Goal: Information Seeking & Learning: Learn about a topic

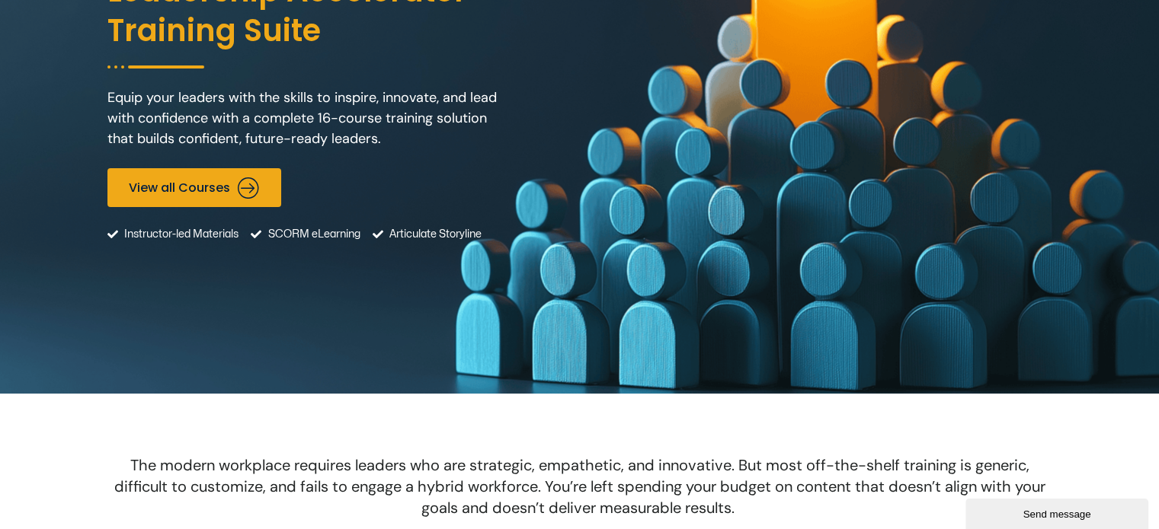
scroll to position [229, 0]
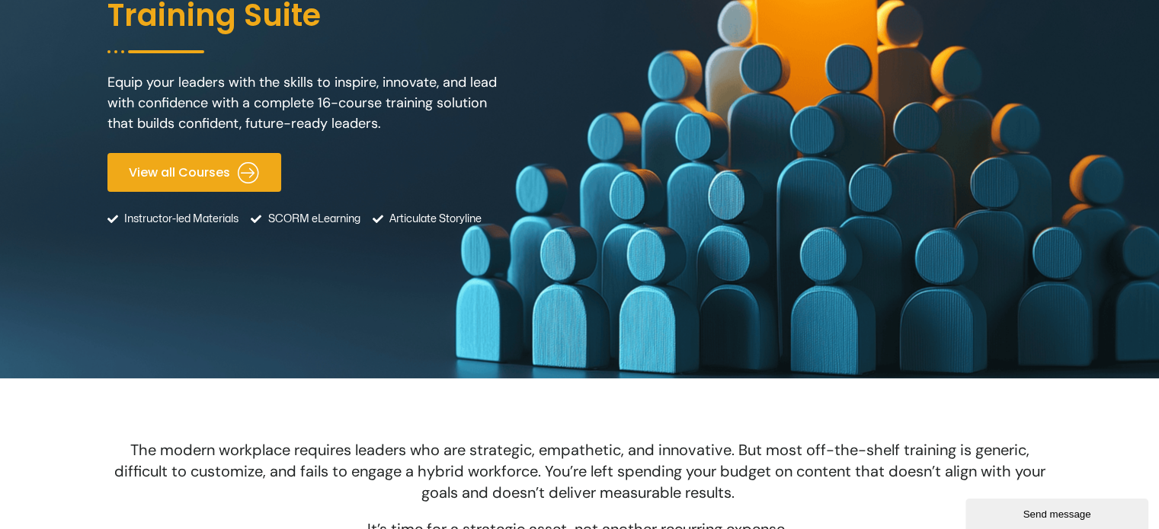
click at [245, 173] on icon at bounding box center [249, 173] width 22 height 22
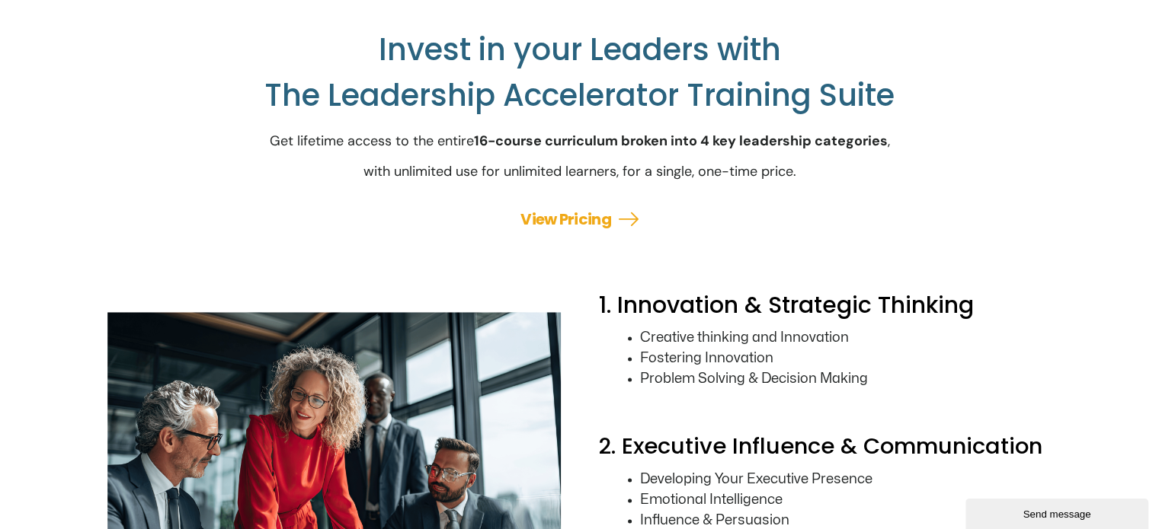
scroll to position [2167, 0]
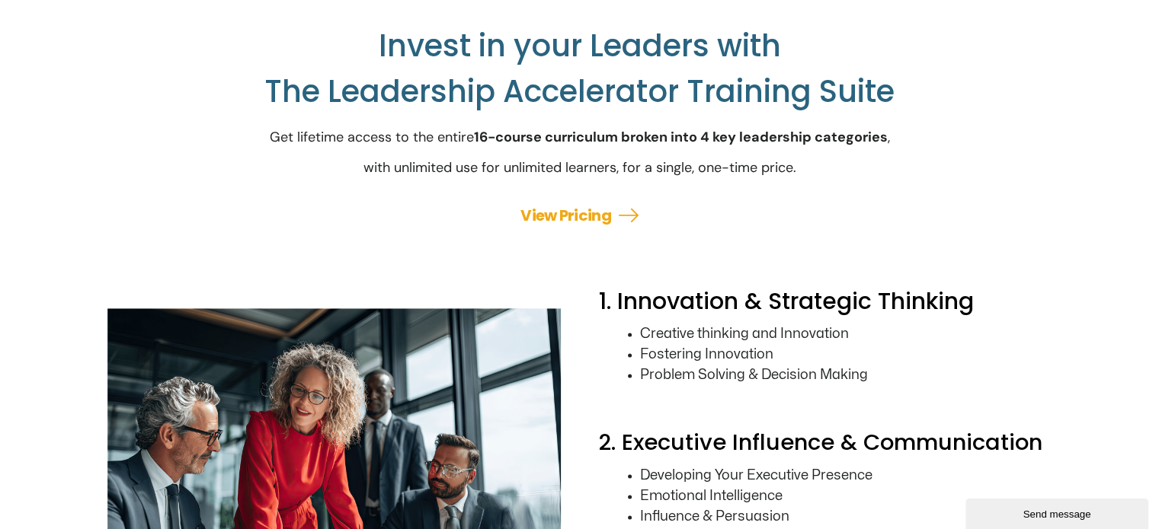
click at [570, 226] on link "View Pricing" at bounding box center [565, 215] width 91 height 21
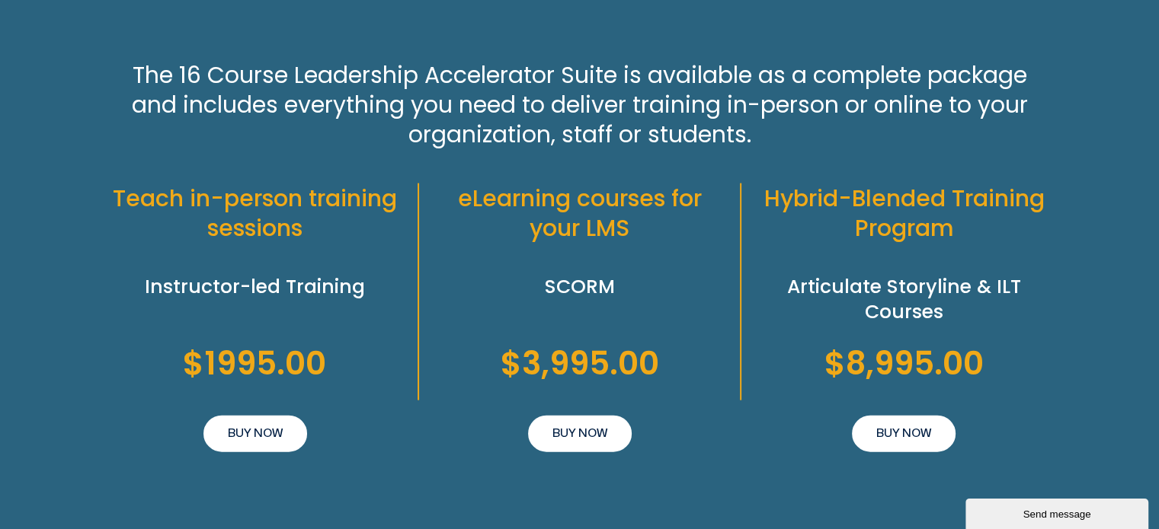
scroll to position [3404, 0]
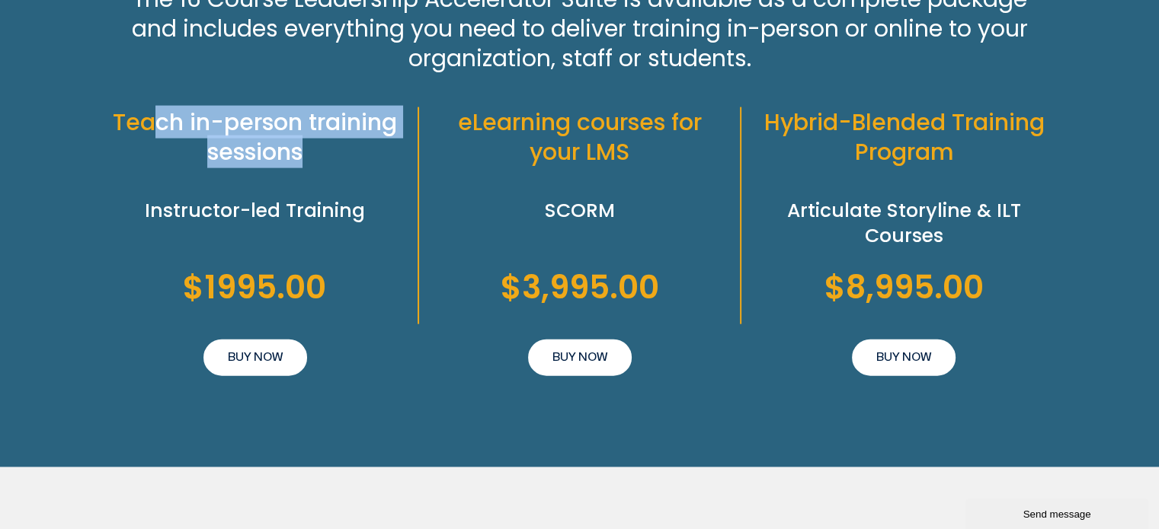
drag, startPoint x: 166, startPoint y: 136, endPoint x: 333, endPoint y: 176, distance: 171.5
click at [333, 167] on h2 "Teach in-person training sessions" at bounding box center [255, 136] width 296 height 59
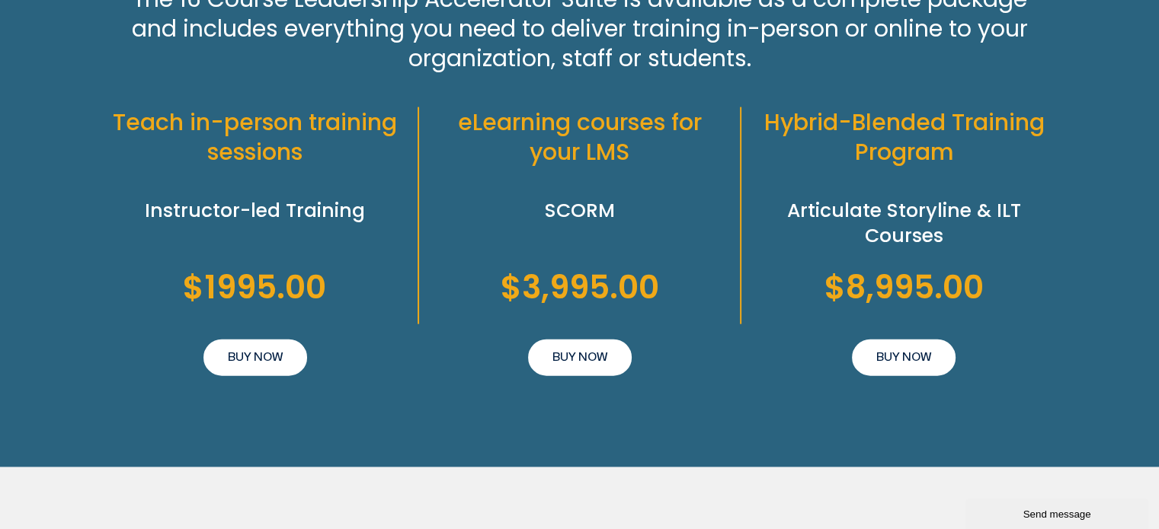
click at [357, 191] on div at bounding box center [255, 182] width 296 height 17
drag, startPoint x: 550, startPoint y: 227, endPoint x: 630, endPoint y: 222, distance: 80.1
click at [630, 222] on h2 "SCORM" at bounding box center [578, 211] width 289 height 25
click at [825, 229] on h2 "Articulate Storyline & ILT Courses" at bounding box center [904, 224] width 296 height 50
drag, startPoint x: 801, startPoint y: 228, endPoint x: 964, endPoint y: 226, distance: 163.8
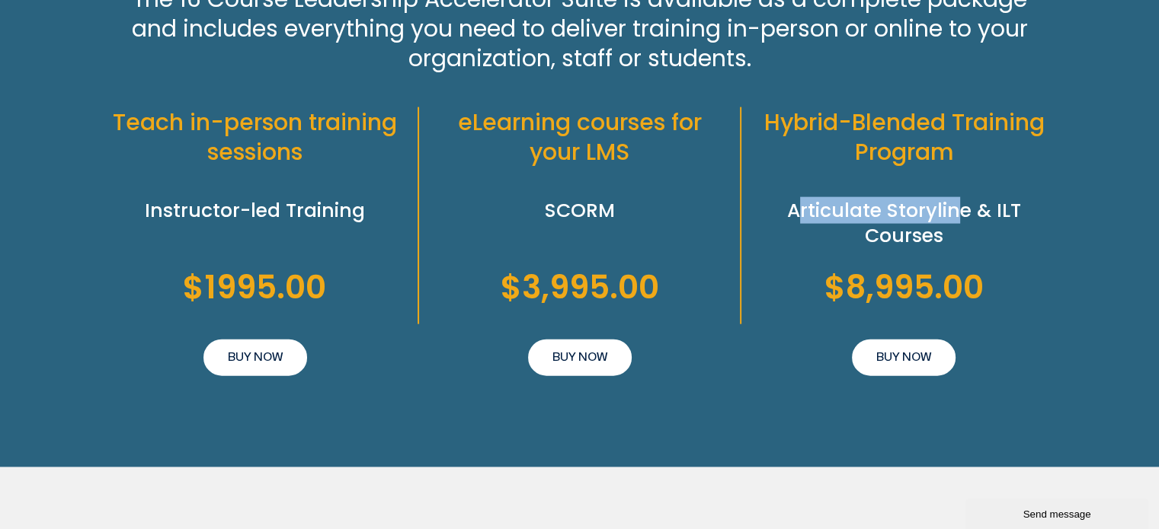
click at [958, 226] on h2 "Articulate Storyline & ILT Courses" at bounding box center [904, 224] width 296 height 50
click at [973, 226] on h2 "Articulate Storyline & ILT Courses" at bounding box center [904, 224] width 296 height 50
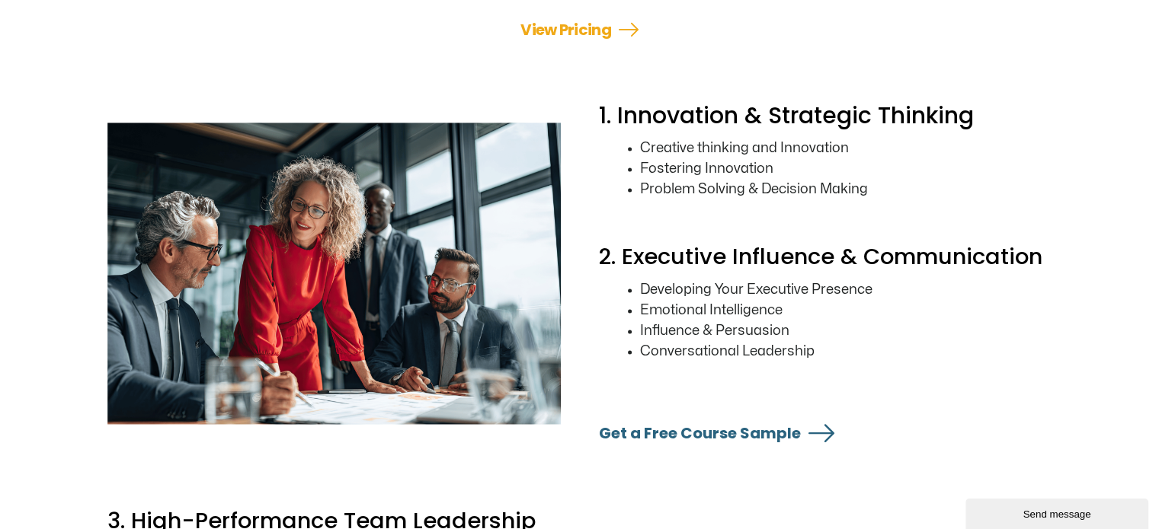
scroll to position [2328, 0]
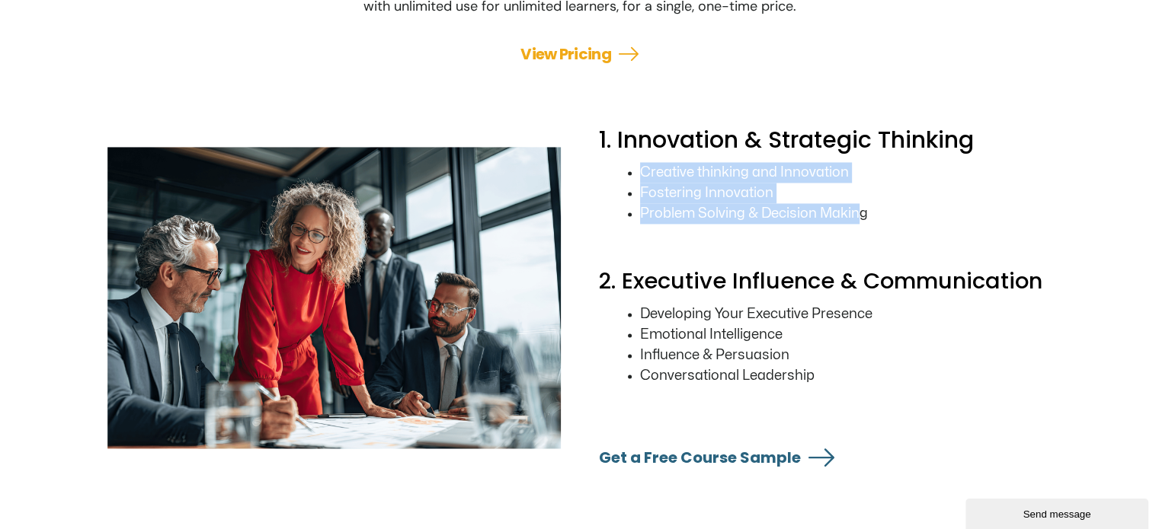
drag, startPoint x: 859, startPoint y: 229, endPoint x: 625, endPoint y: 191, distance: 237.7
click at [625, 191] on div "Creative thinking and Innovation Fostering Innovation Problem Solving & Decisio…" at bounding box center [825, 211] width 453 height 98
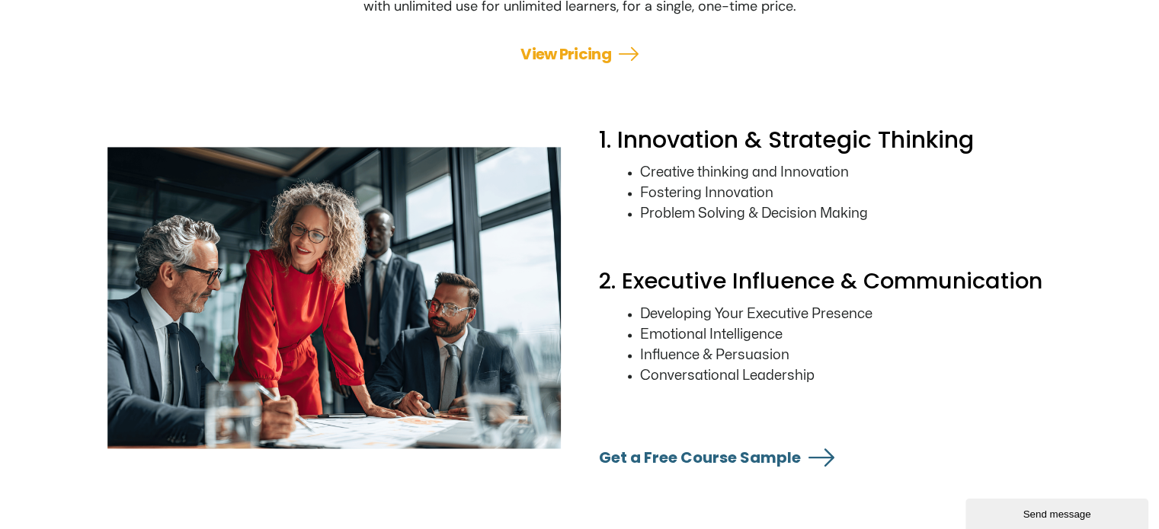
click at [875, 224] on li "Problem Solving & Decision Making" at bounding box center [846, 213] width 412 height 21
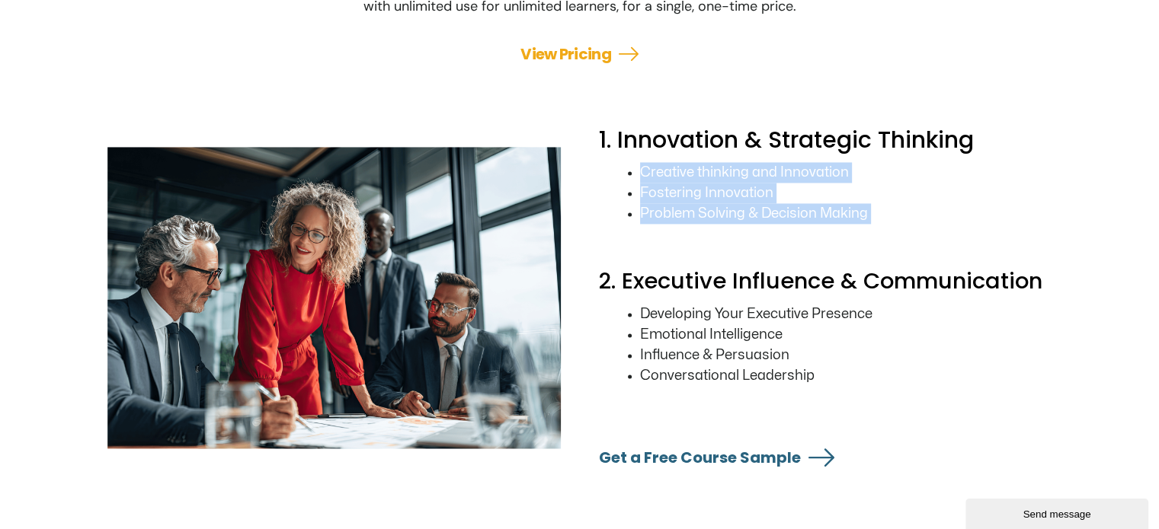
drag, startPoint x: 875, startPoint y: 232, endPoint x: 638, endPoint y: 190, distance: 240.0
click at [638, 190] on div "Creative thinking and Innovation Fostering Innovation Problem Solving & Decisio…" at bounding box center [825, 211] width 453 height 98
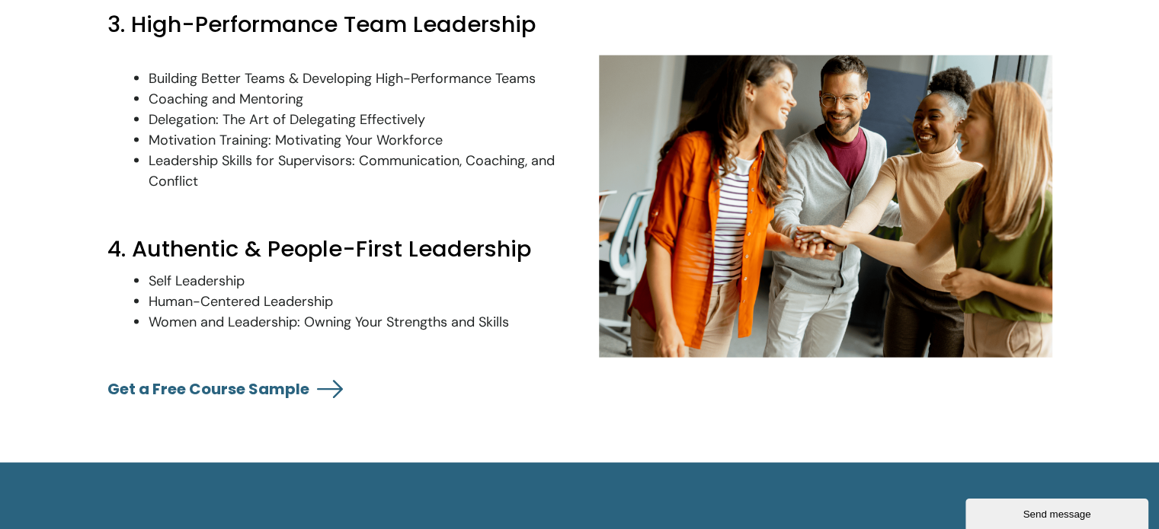
scroll to position [2861, 0]
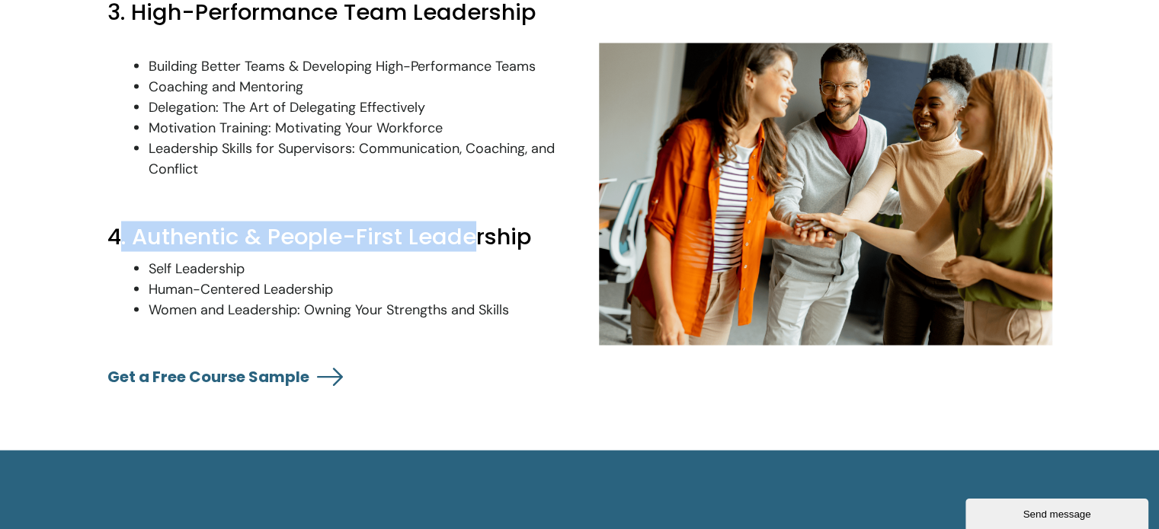
drag, startPoint x: 122, startPoint y: 249, endPoint x: 472, endPoint y: 244, distance: 349.7
click at [475, 240] on h2 "4. Authentic & People-First Leadership" at bounding box center [333, 236] width 453 height 29
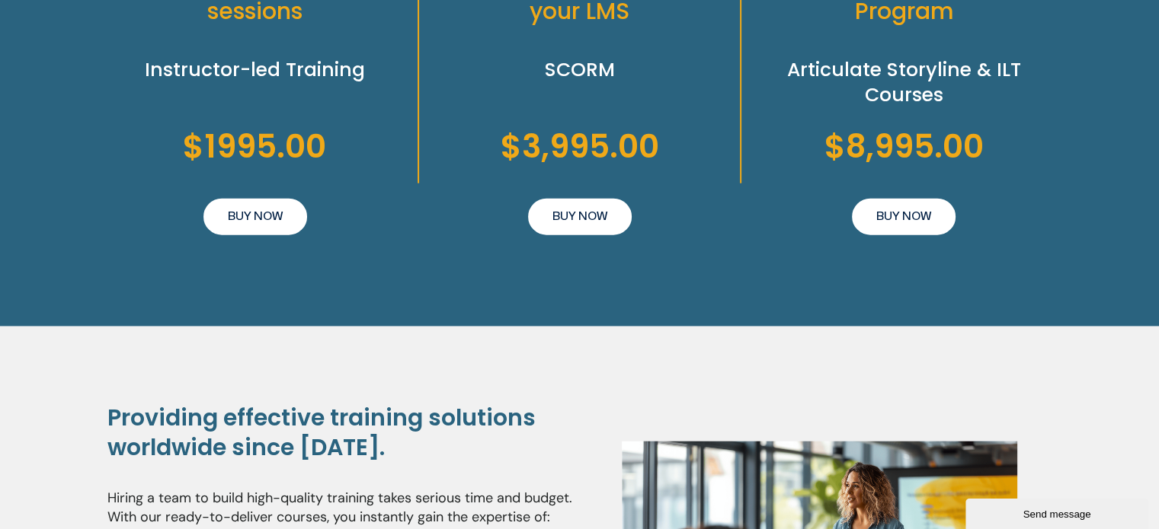
scroll to position [3547, 0]
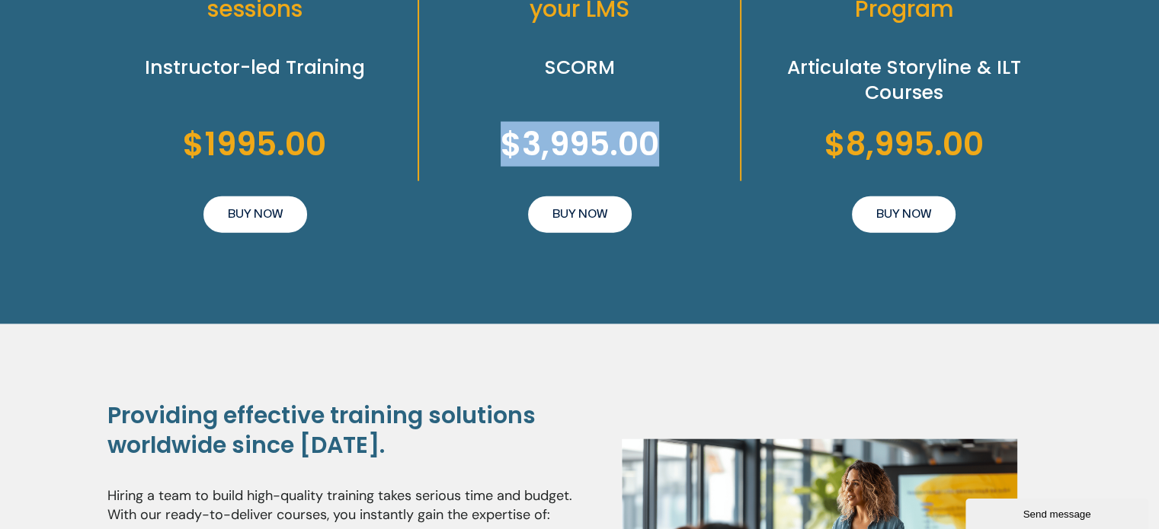
drag, startPoint x: 509, startPoint y: 161, endPoint x: 692, endPoint y: 157, distance: 183.6
click at [691, 158] on div "$3,995.00 BUY NOW" at bounding box center [578, 134] width 289 height 93
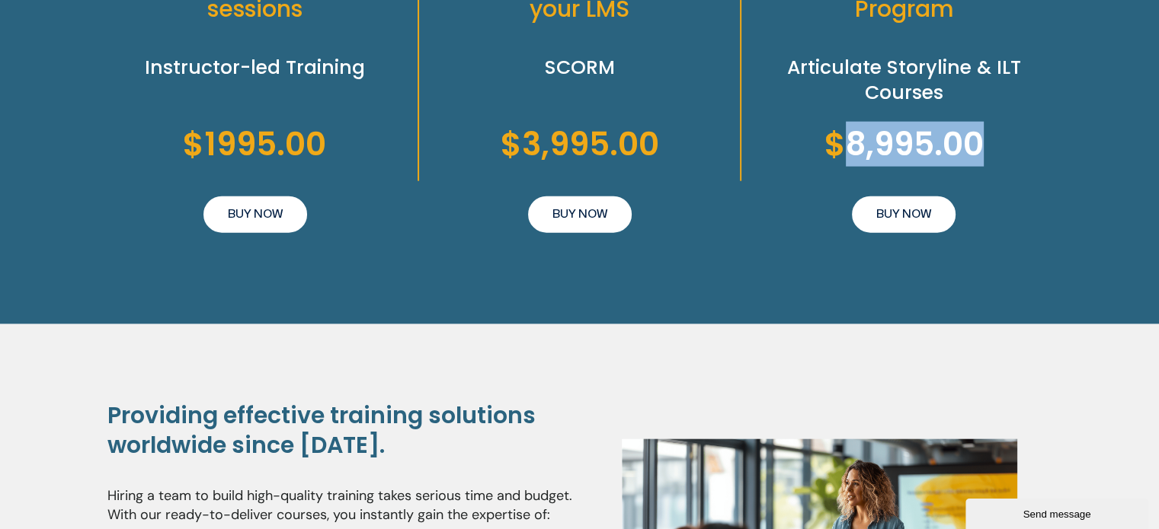
drag, startPoint x: 988, startPoint y: 168, endPoint x: 844, endPoint y: 160, distance: 144.2
click at [844, 160] on div "$8,995.00 BUY NOW" at bounding box center [904, 152] width 296 height 57
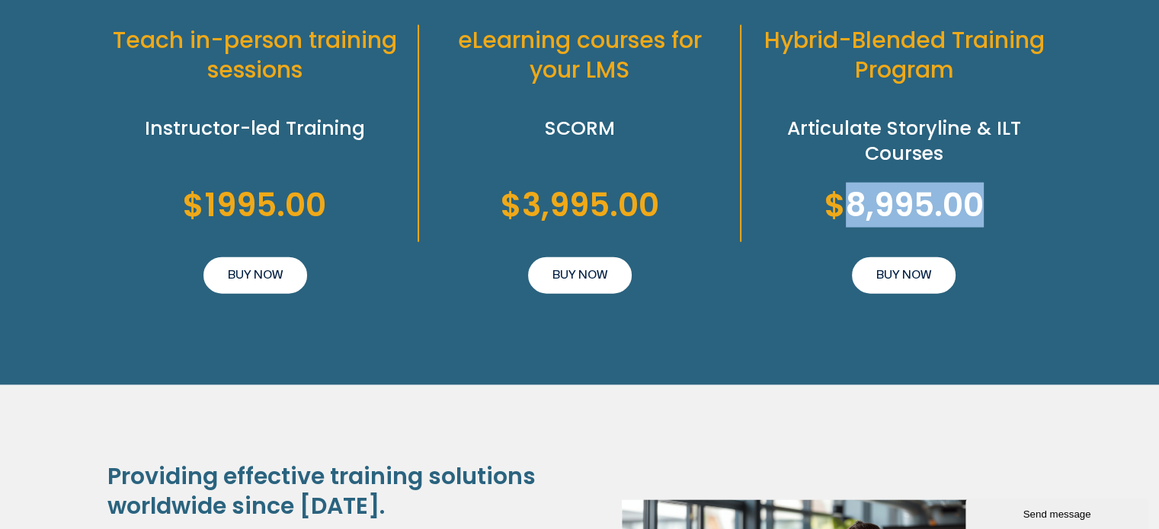
scroll to position [3471, 0]
